Goal: Information Seeking & Learning: Learn about a topic

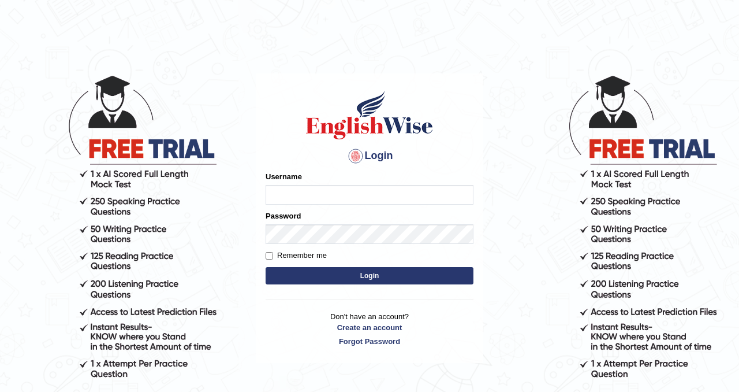
type input "Chetna09"
click at [308, 270] on button "Login" at bounding box center [370, 275] width 208 height 17
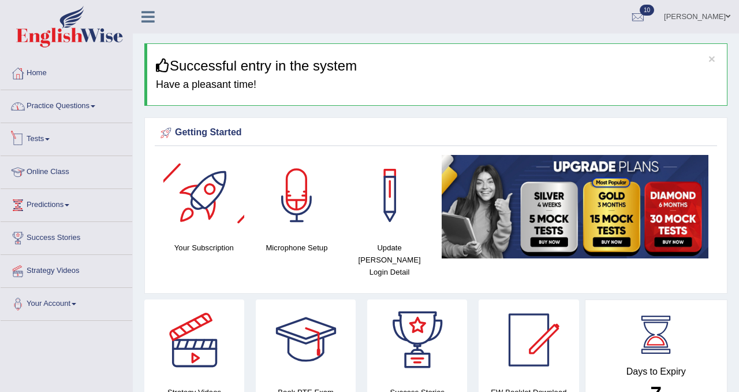
click at [92, 109] on link "Practice Questions" at bounding box center [67, 104] width 132 height 29
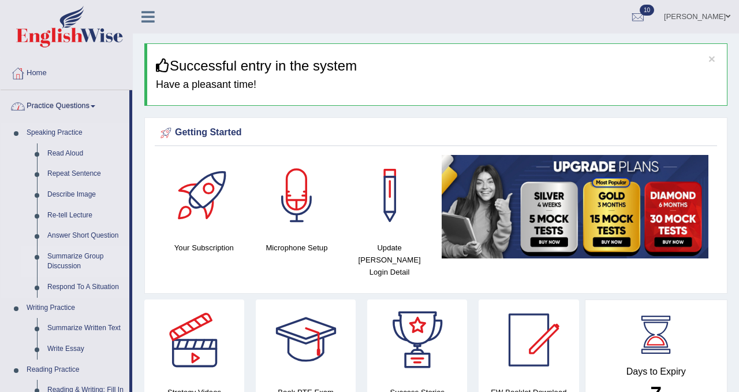
scroll to position [50, 0]
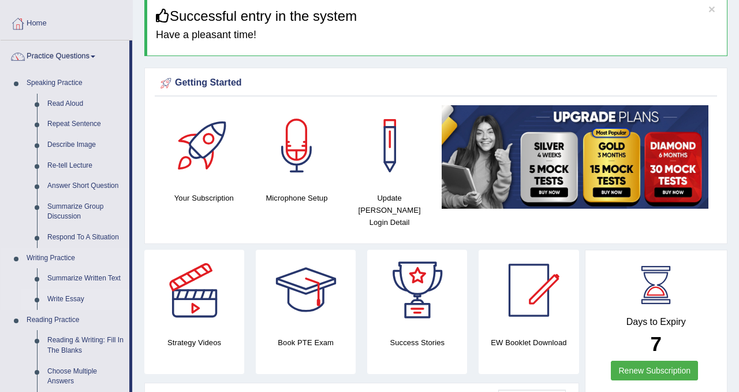
click at [68, 297] on link "Write Essay" at bounding box center [85, 299] width 87 height 21
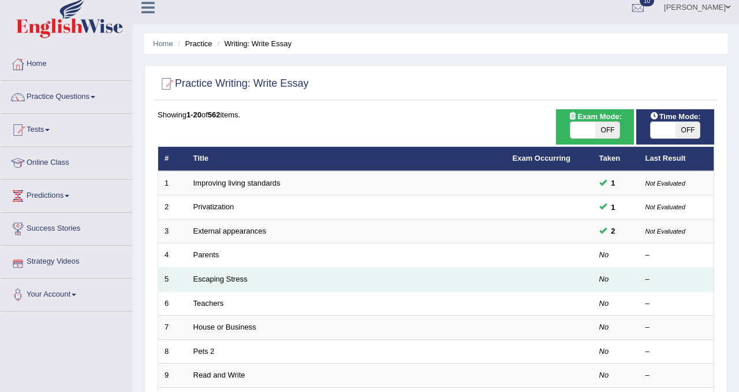
scroll to position [10, 0]
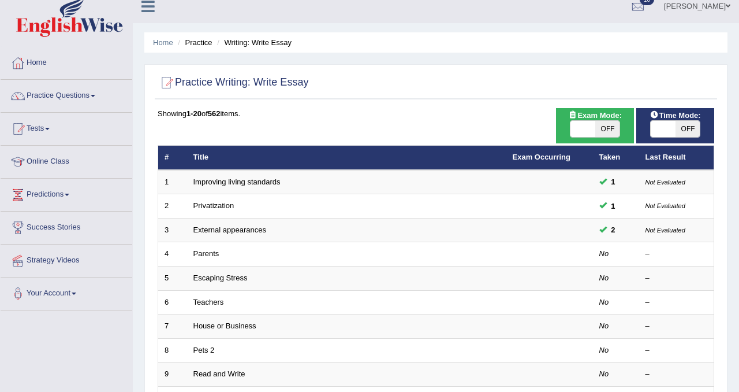
click at [611, 130] on span "OFF" at bounding box center [607, 129] width 25 height 16
checkbox input "true"
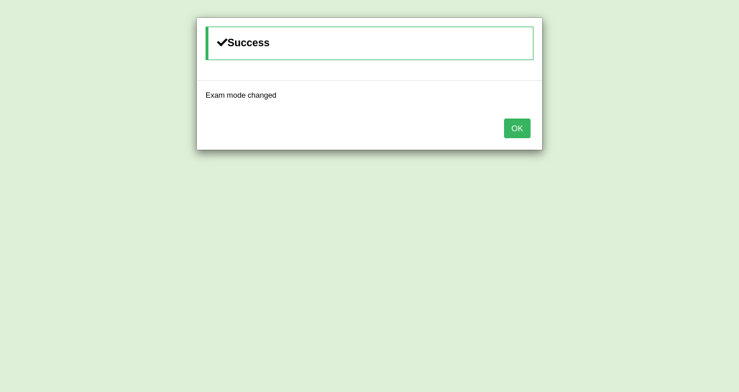
click at [680, 131] on div "Success Exam mode changed OK" at bounding box center [369, 196] width 739 height 392
click at [521, 129] on button "OK" at bounding box center [517, 128] width 27 height 20
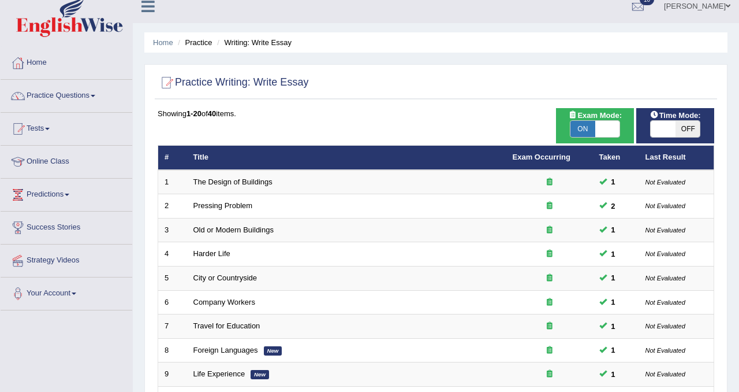
scroll to position [10, 0]
click at [686, 129] on span "OFF" at bounding box center [688, 129] width 25 height 16
checkbox input "true"
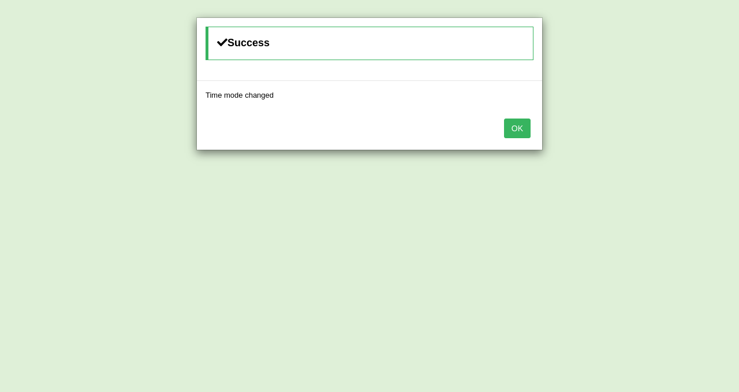
click at [523, 132] on button "OK" at bounding box center [517, 128] width 27 height 20
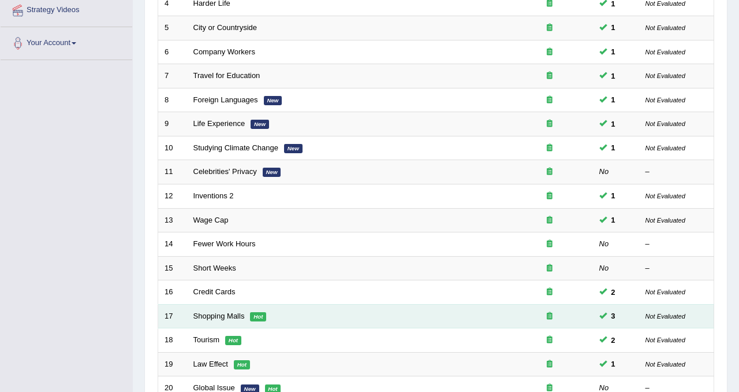
scroll to position [260, 0]
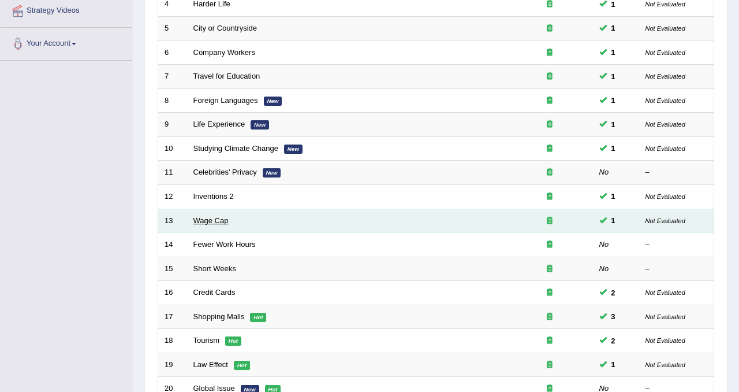
click at [210, 220] on link "Wage Cap" at bounding box center [210, 220] width 35 height 9
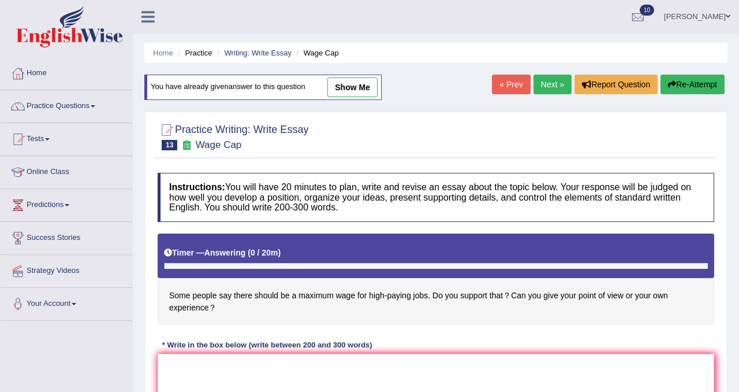
click at [364, 92] on link "show me" at bounding box center [352, 87] width 50 height 20
type textarea "Everyone in [PERSON_NAME]'s era is looking for a high-paying jobs. A strata of …"
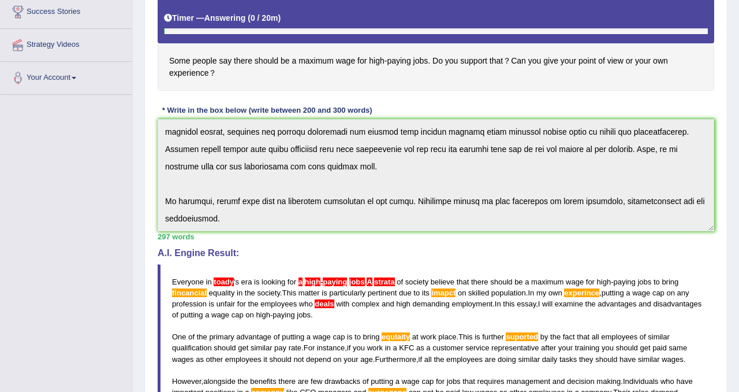
scroll to position [244, 0]
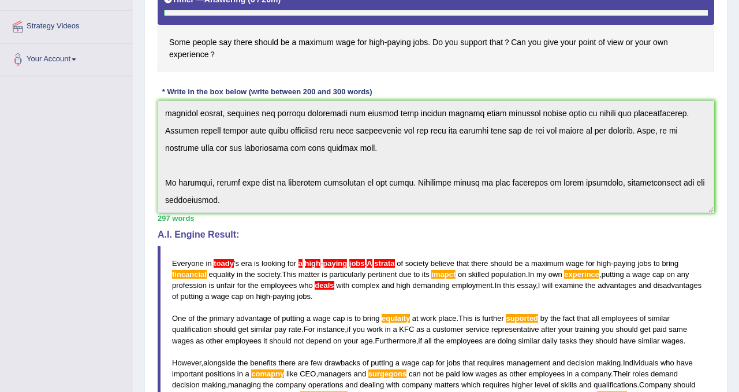
click at [504, 346] on div "Instructions: You will have 20 minutes to plan, write and revise an essay about…" at bounding box center [436, 235] width 562 height 643
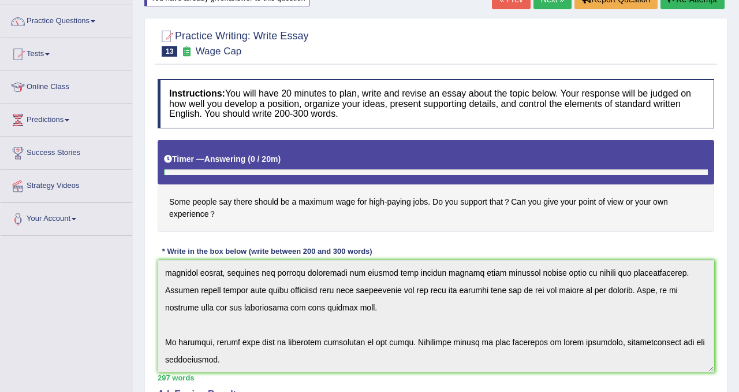
scroll to position [0, 0]
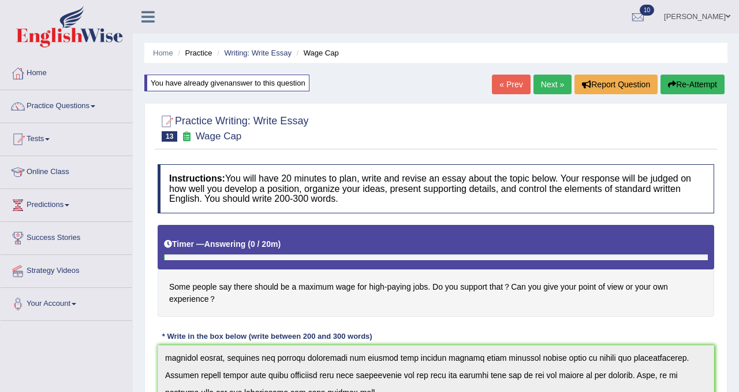
click at [713, 87] on button "Re-Attempt" at bounding box center [693, 84] width 64 height 20
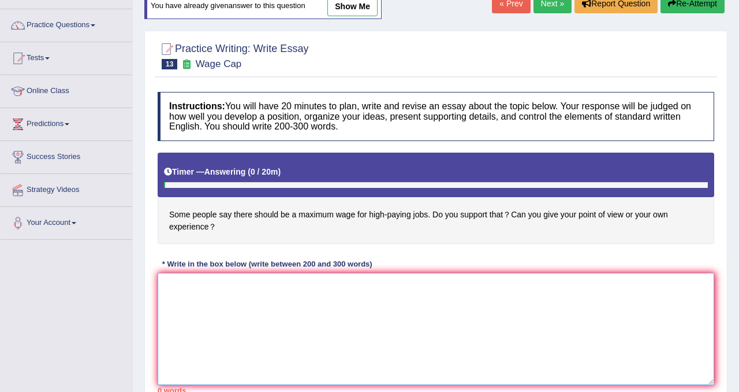
paste textarea "Everyone in [PERSON_NAME]'s era is looking for a high-paying jobs. A strata of …"
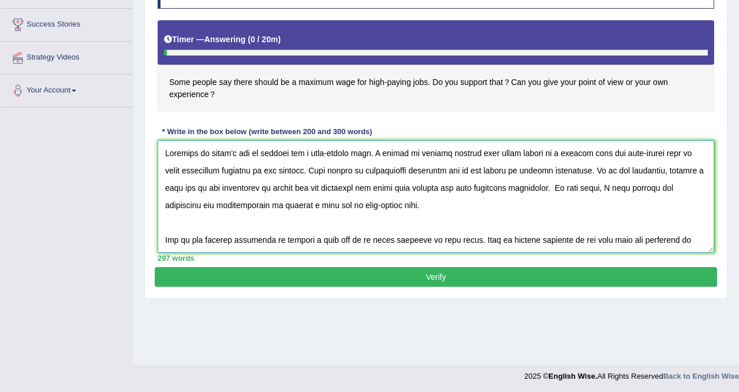
scroll to position [215, 0]
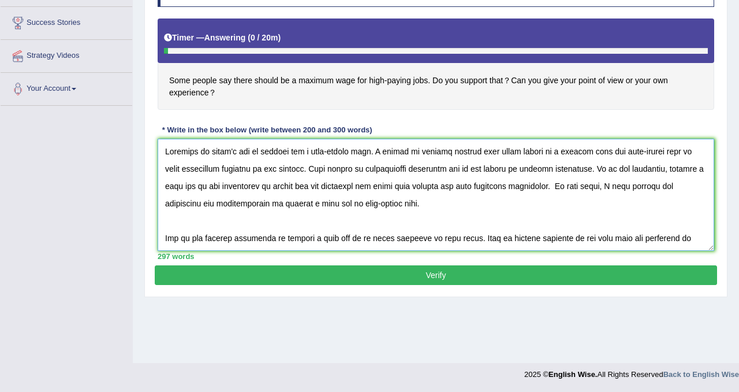
type textarea "Everyone in [PERSON_NAME]'s era is looking for a high-paying jobs. A strata of …"
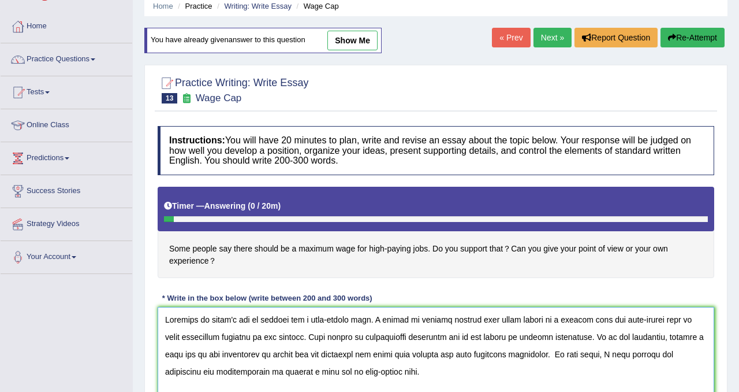
scroll to position [0, 0]
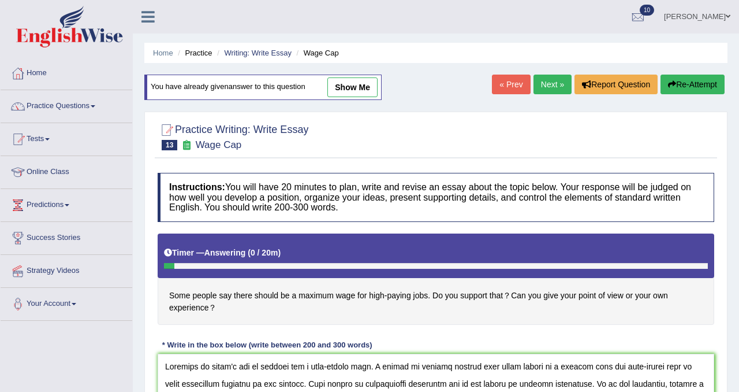
click at [671, 83] on icon "button" at bounding box center [672, 84] width 8 height 8
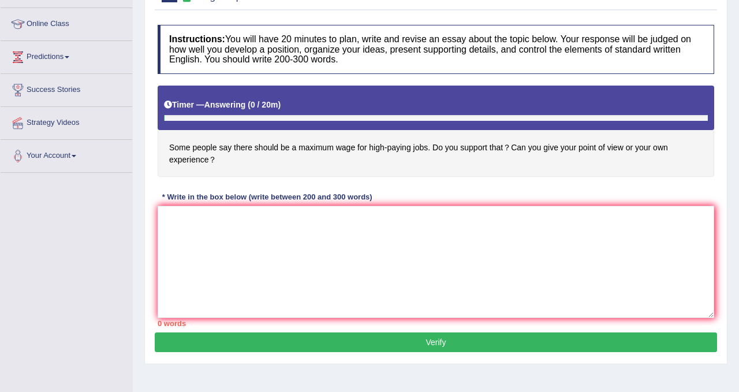
scroll to position [168, 0]
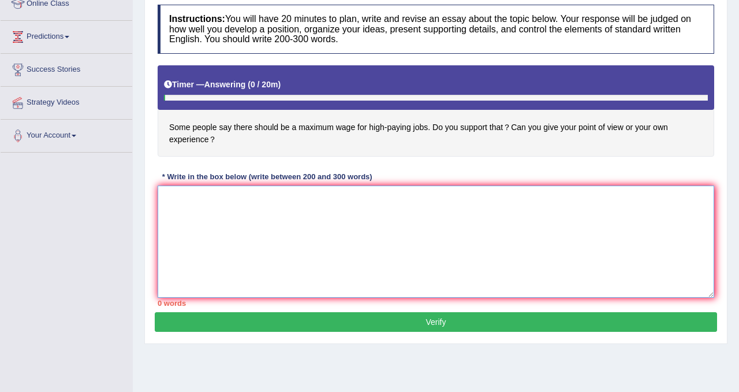
paste textarea "Everyone in [PERSON_NAME]'s era is looking for a high-paying jobs. A strata of …"
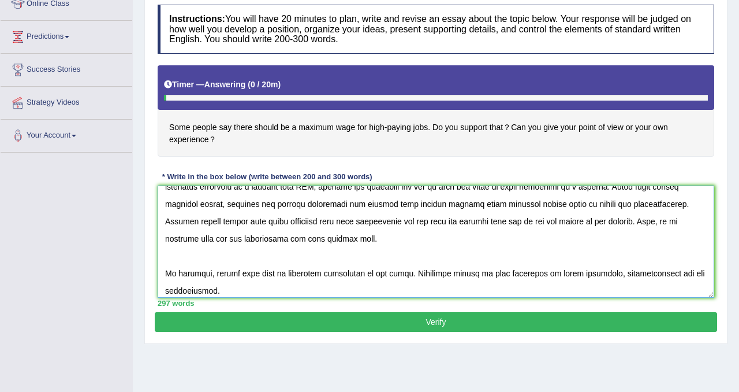
scroll to position [208, 0]
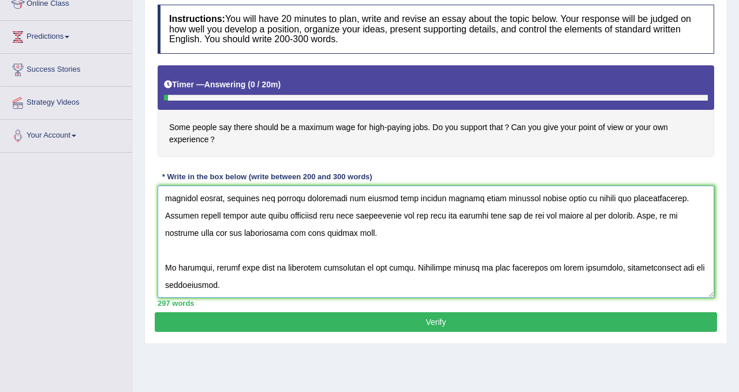
type textarea "Everyone in [PERSON_NAME]'s era is looking for a high-paying jobs. A strata of …"
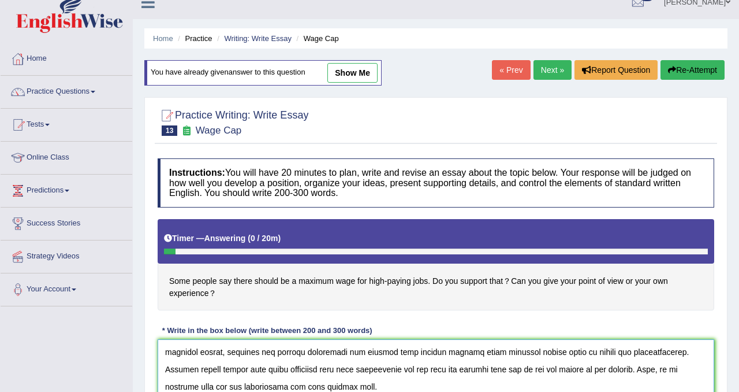
scroll to position [0, 0]
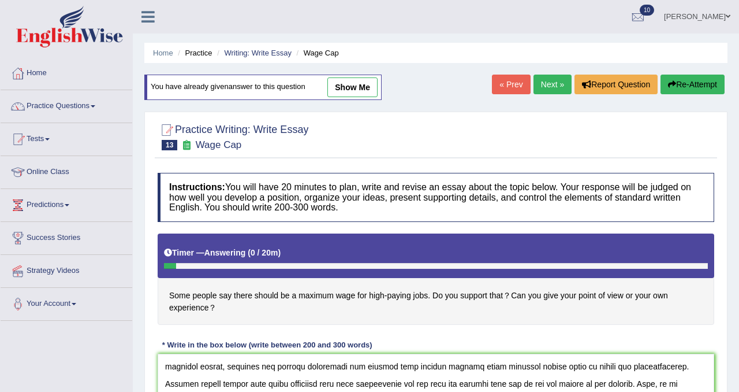
click at [687, 90] on button "Re-Attempt" at bounding box center [693, 84] width 64 height 20
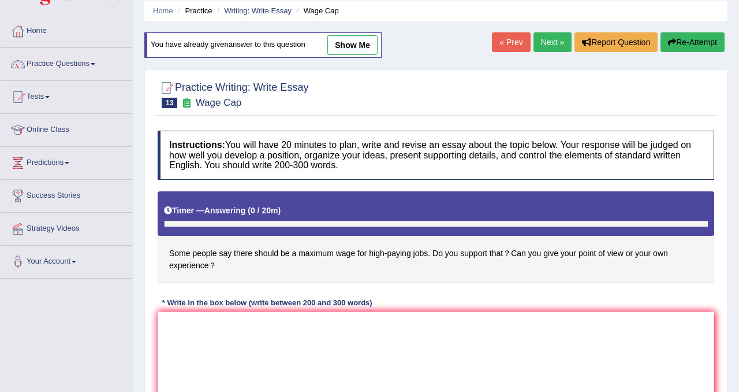
scroll to position [59, 0]
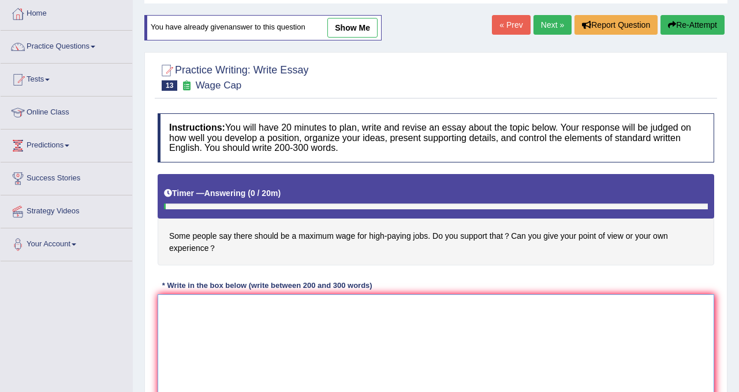
paste textarea "Everyone in [PERSON_NAME]'s era is looking for a high-paying jobs. A strata of …"
type textarea "Everyone in [PERSON_NAME]'s era is looking for a high-paying jobs. A strata of …"
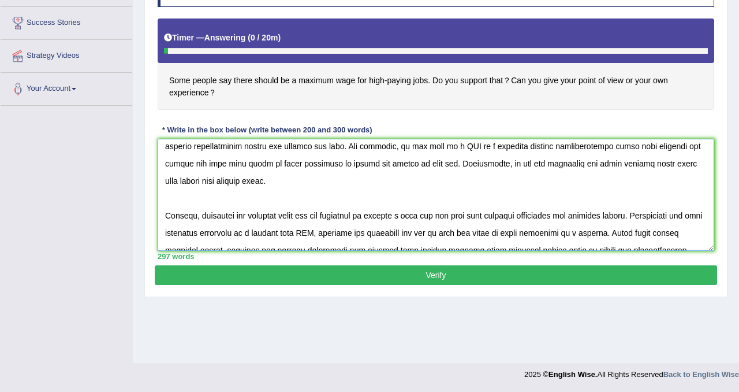
scroll to position [0, 0]
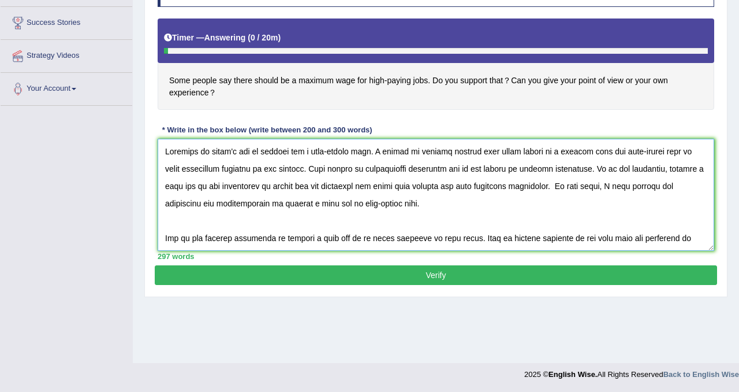
drag, startPoint x: 244, startPoint y: 238, endPoint x: 141, endPoint y: 59, distance: 205.6
click at [141, 59] on div "Home Practice Writing: Write Essay Wage Cap You have already given answer to th…" at bounding box center [436, 73] width 606 height 577
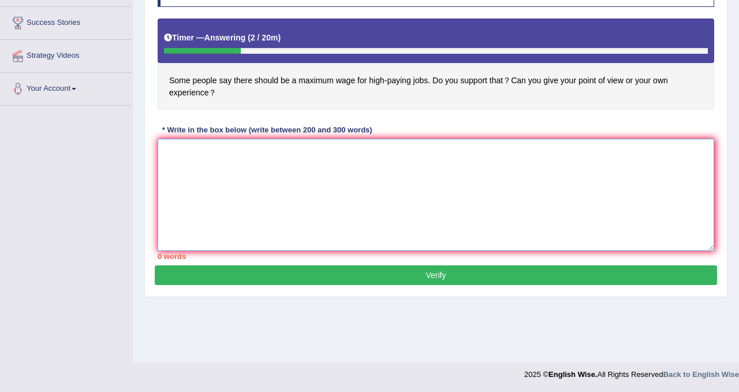
click at [279, 155] on textarea at bounding box center [436, 195] width 557 height 112
paste textarea "In toady's society, the influence of high-paying jobs has rasied numerous discu…"
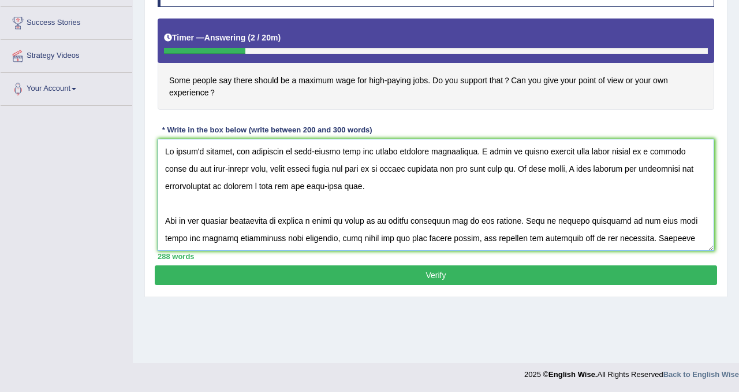
click at [197, 151] on textarea at bounding box center [436, 195] width 557 height 112
click at [230, 151] on textarea at bounding box center [436, 195] width 557 height 112
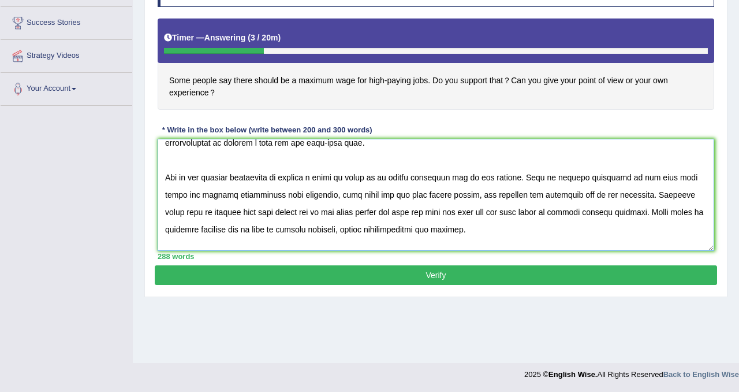
scroll to position [44, 0]
click at [237, 199] on textarea at bounding box center [436, 195] width 557 height 112
click at [296, 193] on textarea at bounding box center [436, 195] width 557 height 112
click at [435, 194] on textarea at bounding box center [436, 195] width 557 height 112
click at [459, 192] on textarea at bounding box center [436, 195] width 557 height 112
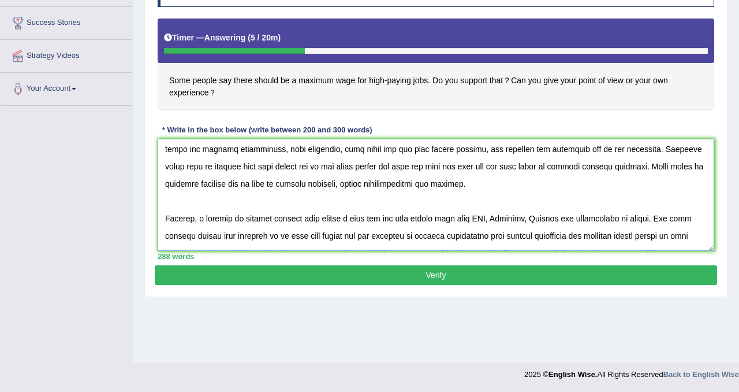
scroll to position [90, 0]
click at [387, 185] on textarea at bounding box center [436, 195] width 557 height 112
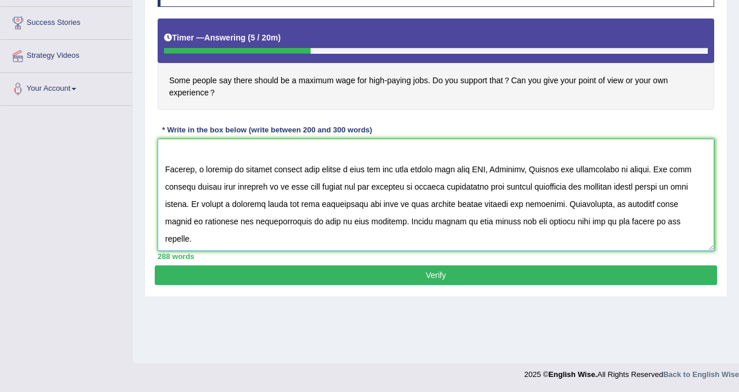
scroll to position [145, 0]
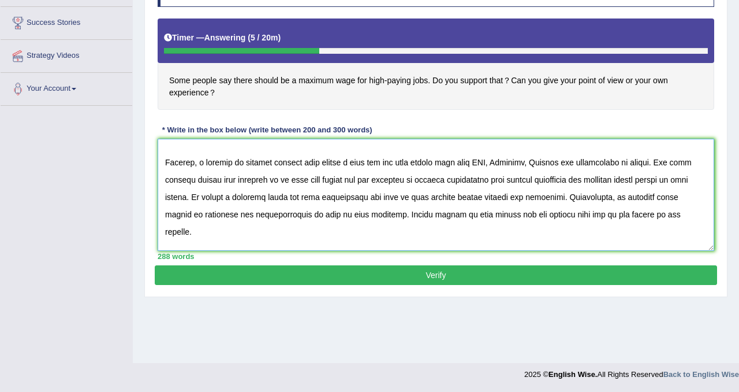
click at [507, 182] on textarea at bounding box center [436, 195] width 557 height 112
click at [651, 181] on textarea at bounding box center [436, 195] width 557 height 112
click at [502, 195] on textarea at bounding box center [436, 195] width 557 height 112
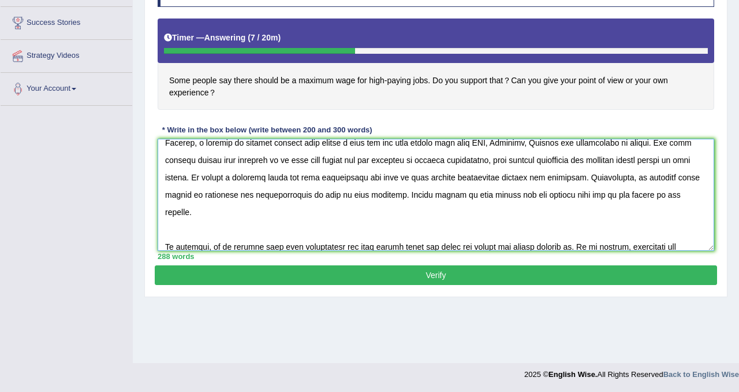
scroll to position [165, 0]
click at [685, 179] on textarea at bounding box center [436, 195] width 557 height 112
drag, startPoint x: 688, startPoint y: 178, endPoint x: 371, endPoint y: 192, distance: 317.3
click at [371, 192] on textarea at bounding box center [436, 195] width 557 height 112
click at [193, 194] on textarea at bounding box center [436, 195] width 557 height 112
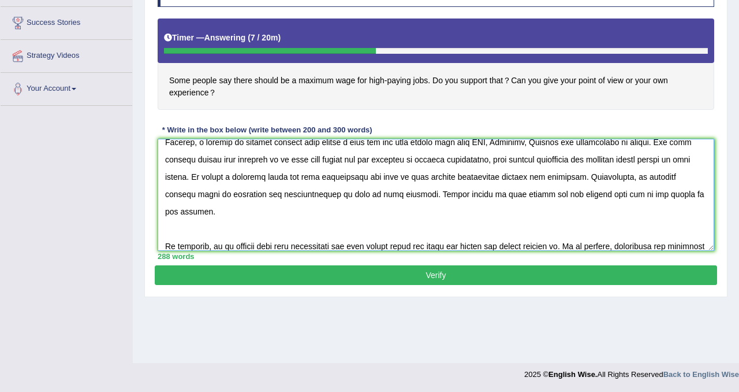
click at [279, 196] on textarea at bounding box center [436, 195] width 557 height 112
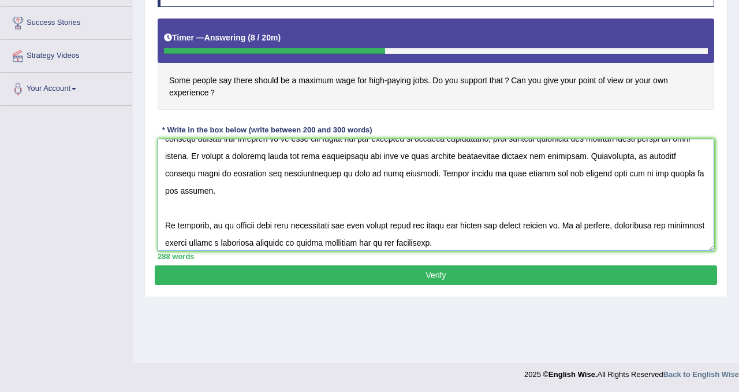
scroll to position [191, 0]
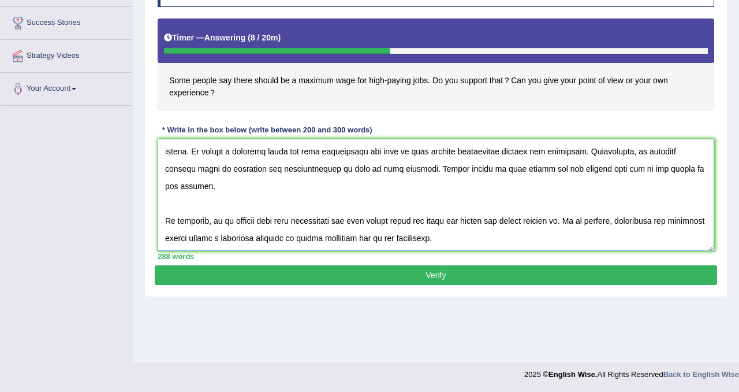
click at [625, 173] on textarea at bounding box center [436, 195] width 557 height 112
drag, startPoint x: 690, startPoint y: 171, endPoint x: 705, endPoint y: 178, distance: 16.5
click at [705, 178] on textarea at bounding box center [436, 195] width 557 height 112
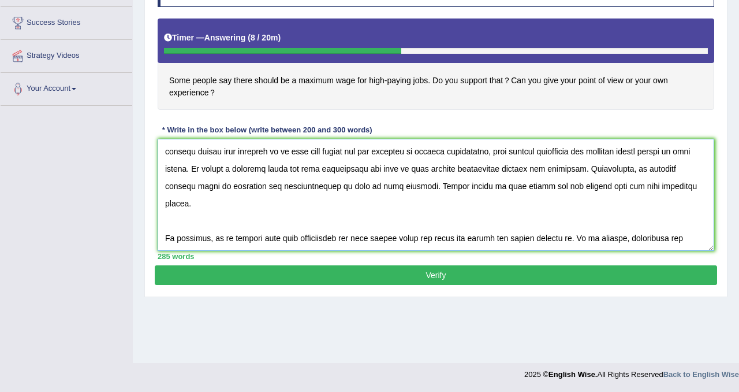
click at [357, 222] on textarea at bounding box center [436, 195] width 557 height 112
click at [447, 223] on textarea at bounding box center [436, 195] width 557 height 112
click at [501, 224] on textarea at bounding box center [436, 195] width 557 height 112
click at [500, 224] on textarea at bounding box center [436, 195] width 557 height 112
type textarea "In toady's society, the influence of high-paying jobs has rasied numerous discu…"
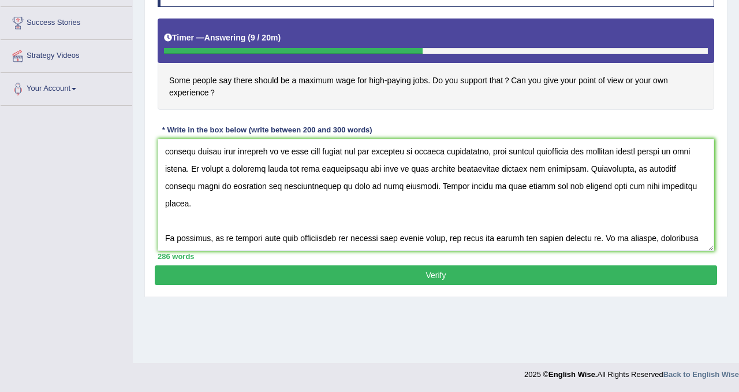
click at [412, 272] on button "Verify" at bounding box center [436, 275] width 562 height 20
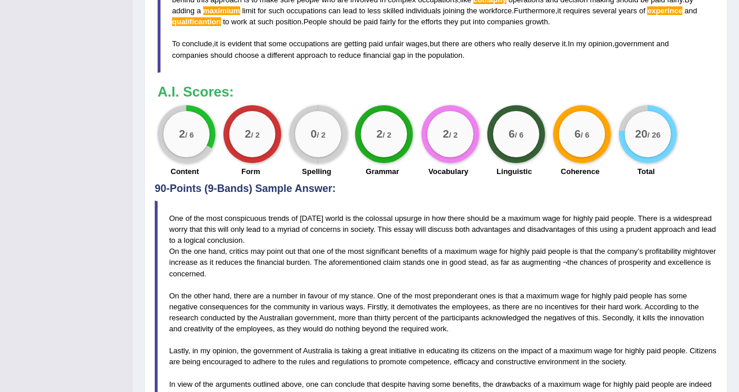
scroll to position [594, 0]
